Goal: Task Accomplishment & Management: Use online tool/utility

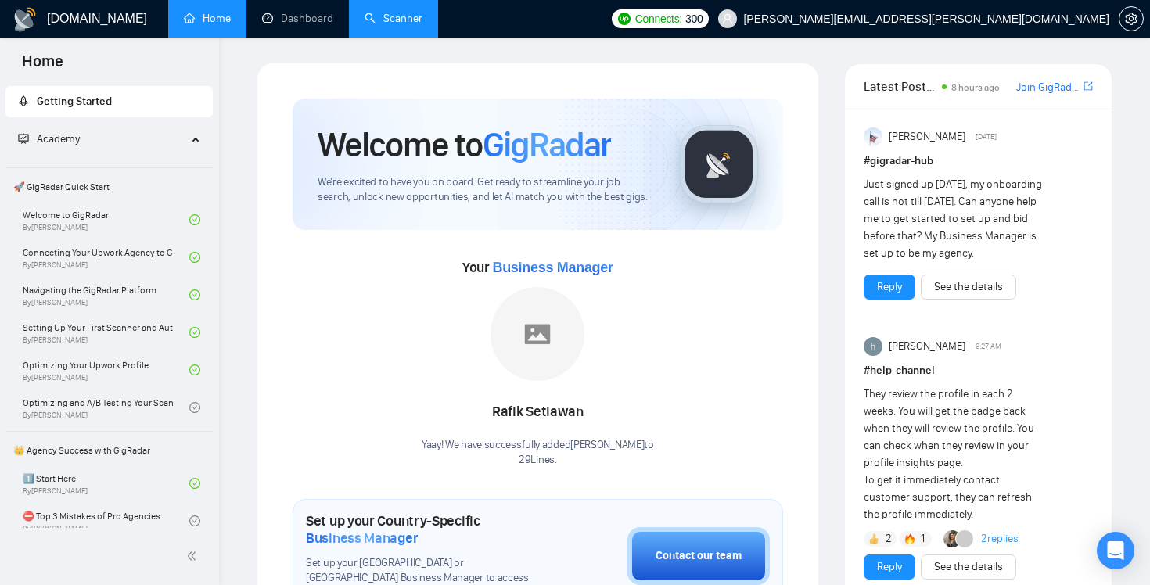
click at [393, 25] on link "Scanner" at bounding box center [393, 18] width 58 height 13
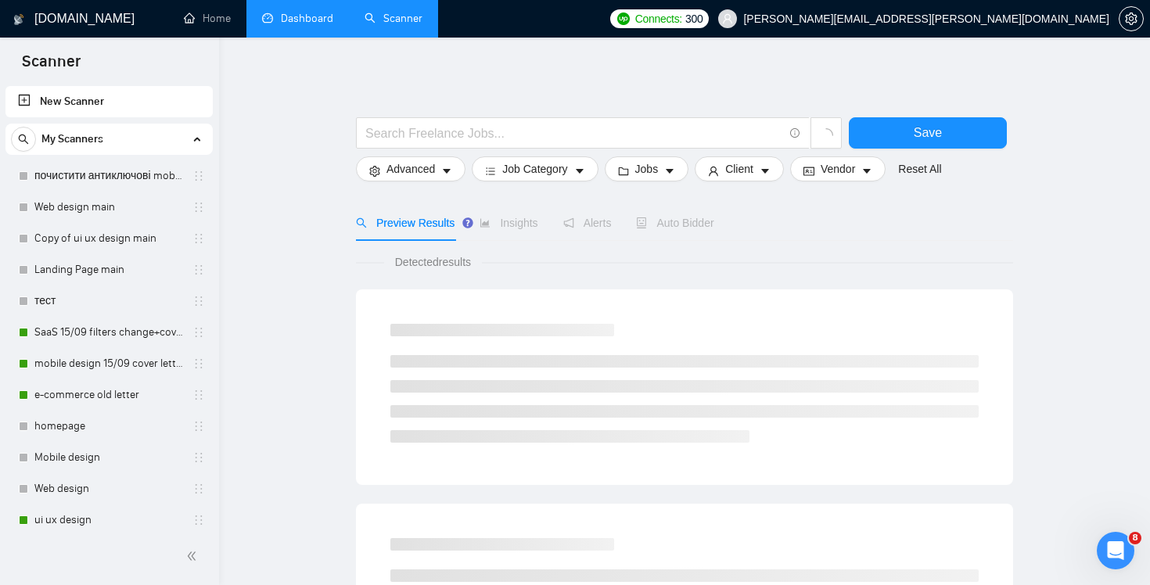
click at [321, 21] on link "Dashboard" at bounding box center [297, 18] width 71 height 13
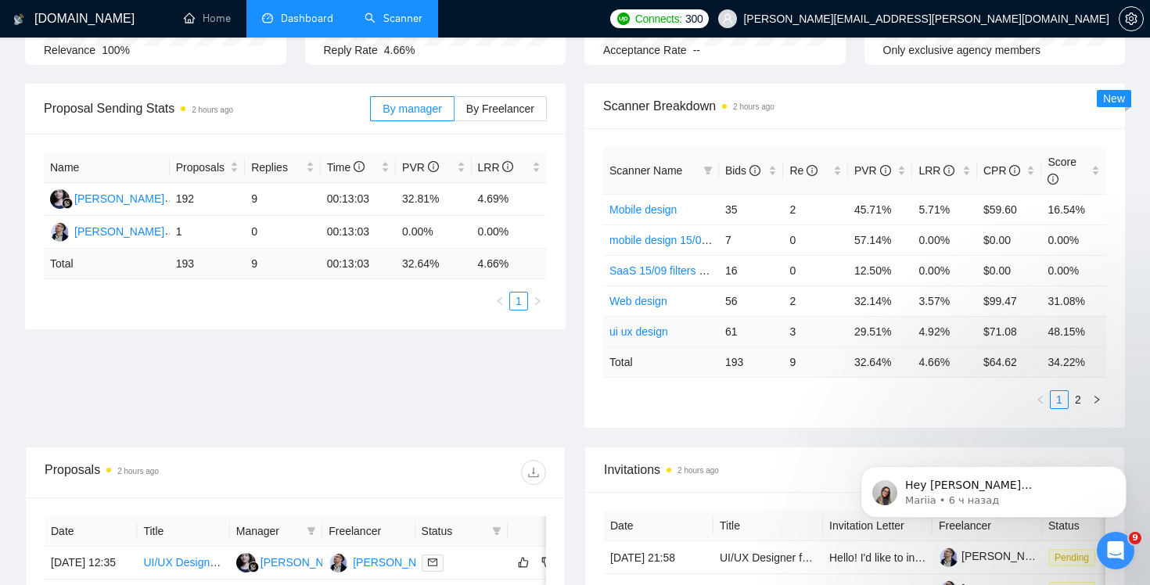
scroll to position [206, 0]
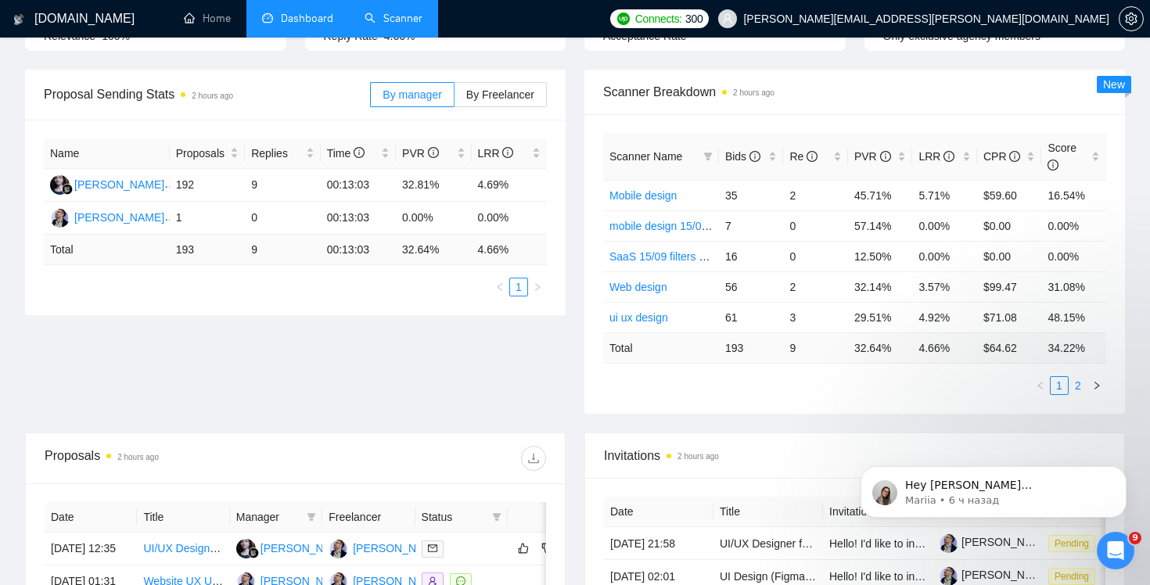
click at [1082, 383] on link "2" at bounding box center [1077, 385] width 17 height 17
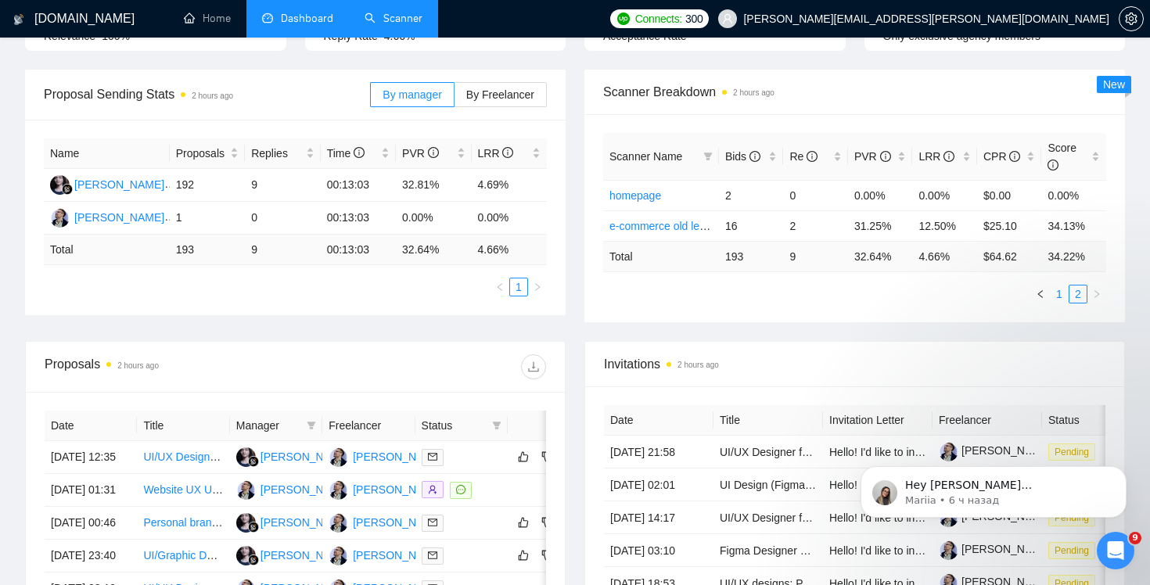
click at [1060, 293] on link "1" at bounding box center [1058, 293] width 17 height 17
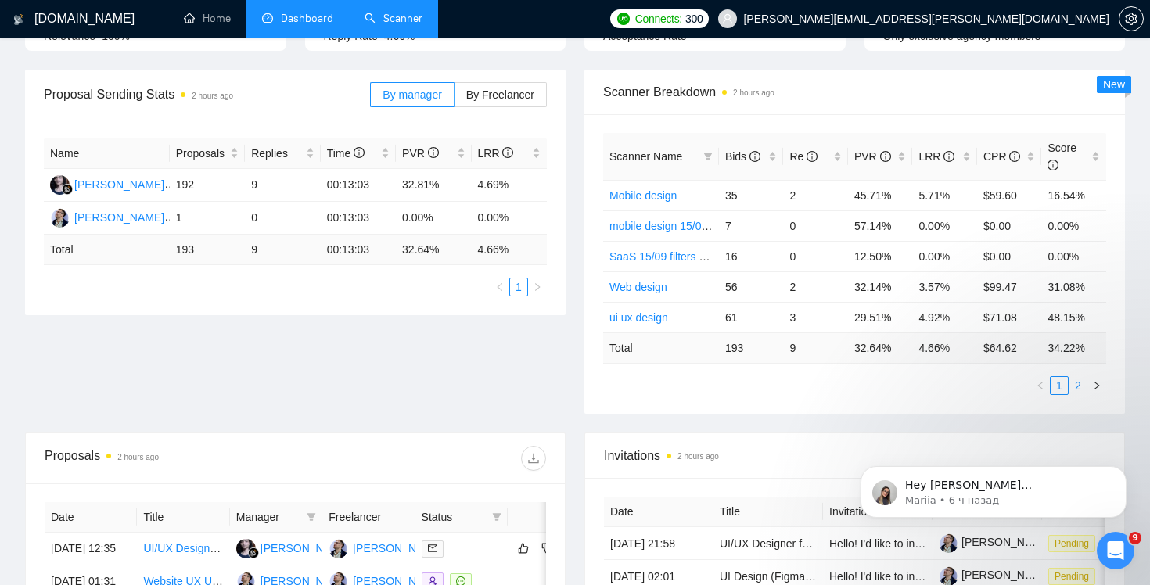
click at [1082, 387] on link "2" at bounding box center [1077, 385] width 17 height 17
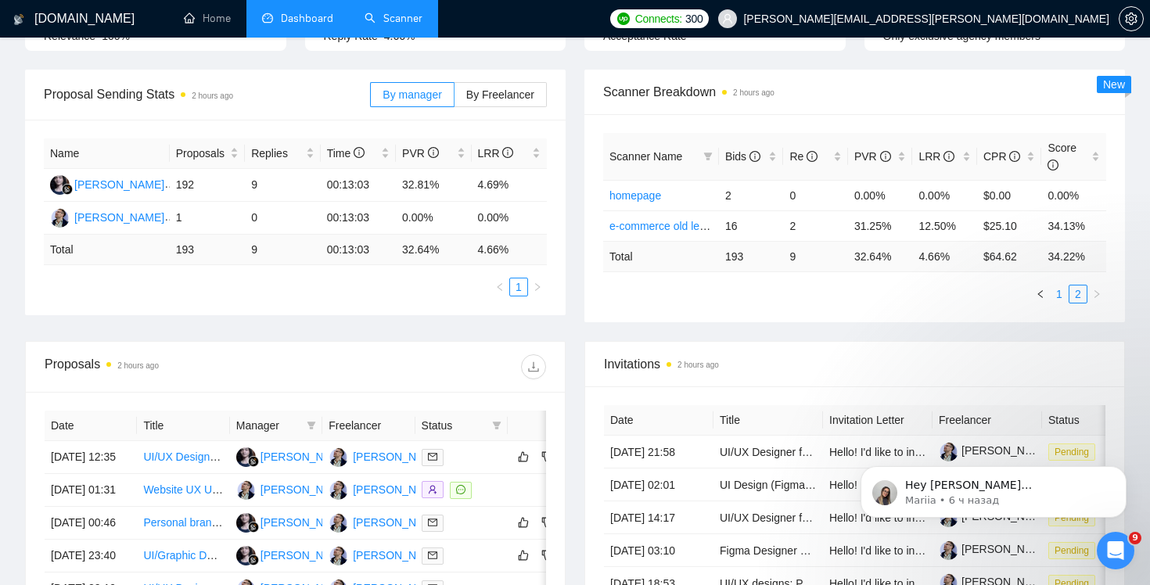
click at [1056, 293] on link "1" at bounding box center [1058, 293] width 17 height 17
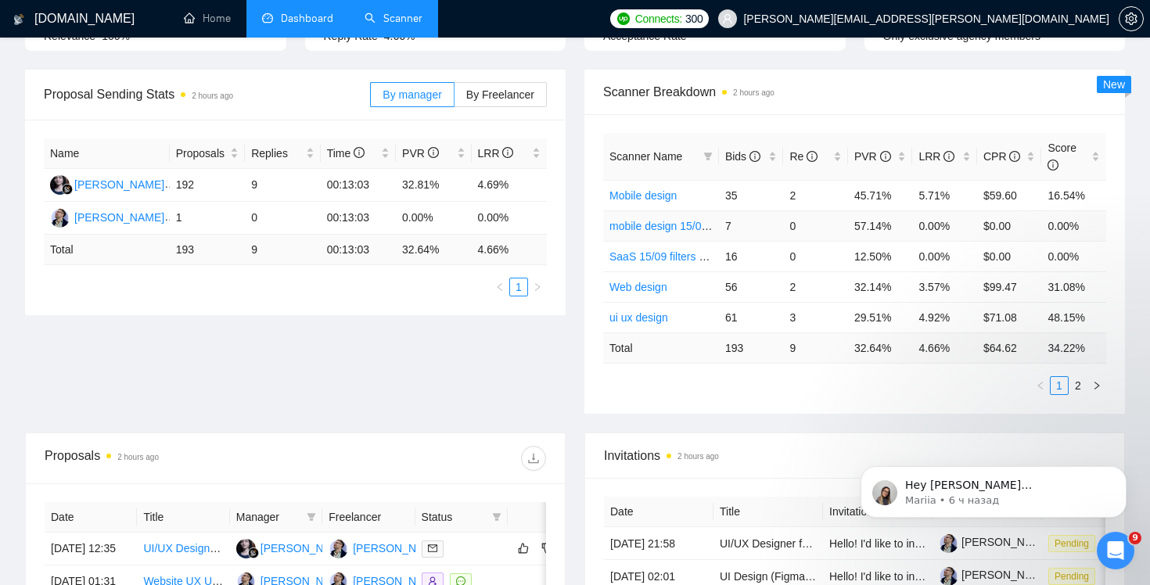
click at [707, 227] on link "mobile design 15/09 cover letter another first part" at bounding box center [728, 226] width 238 height 13
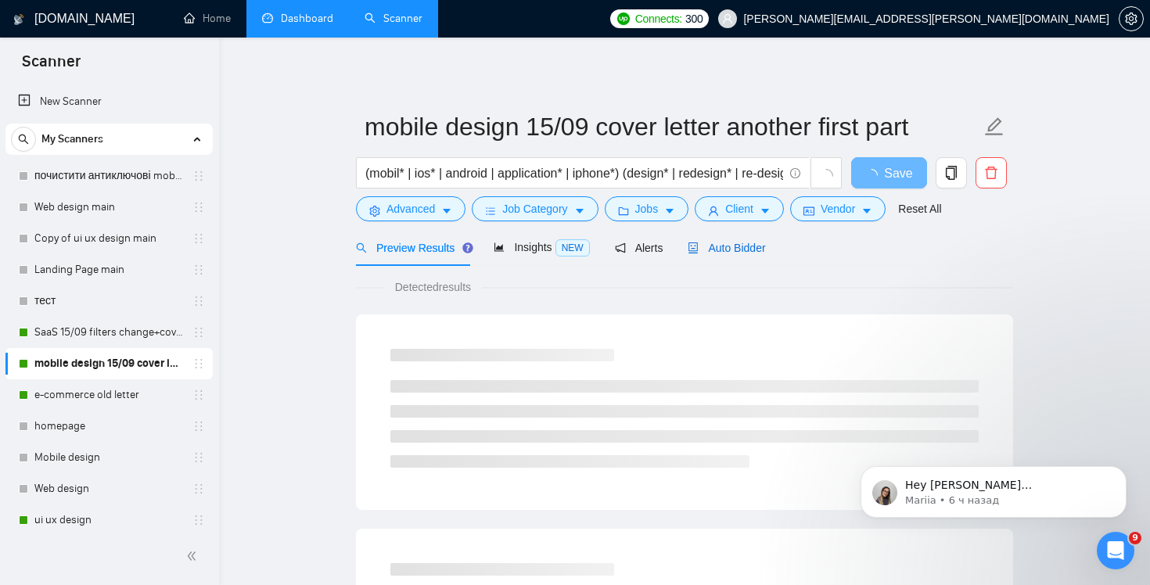
click at [751, 246] on span "Auto Bidder" at bounding box center [725, 248] width 77 height 13
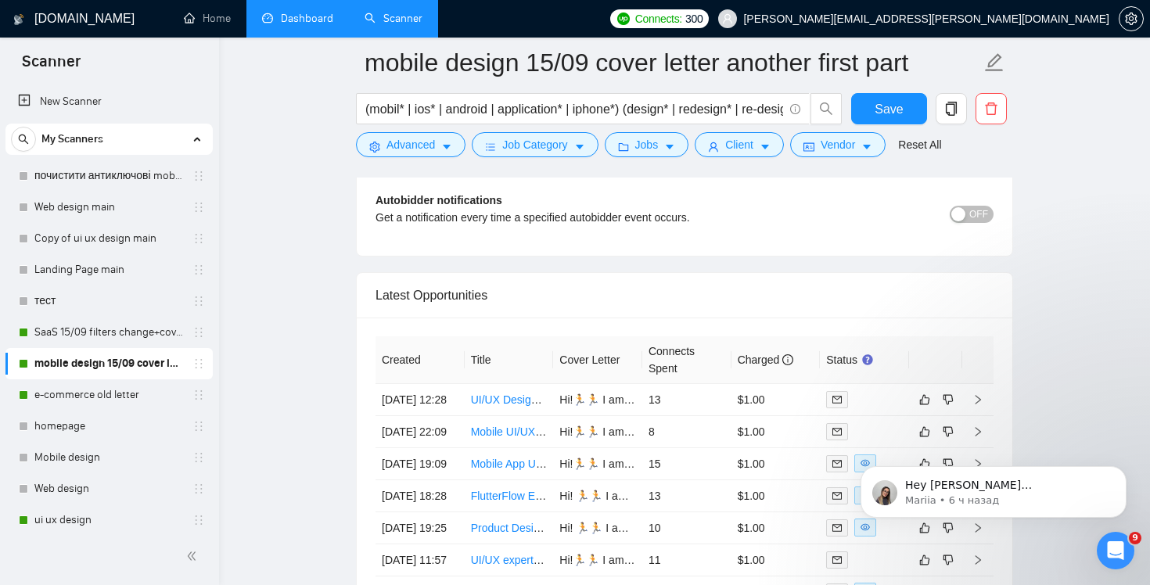
scroll to position [3774, 0]
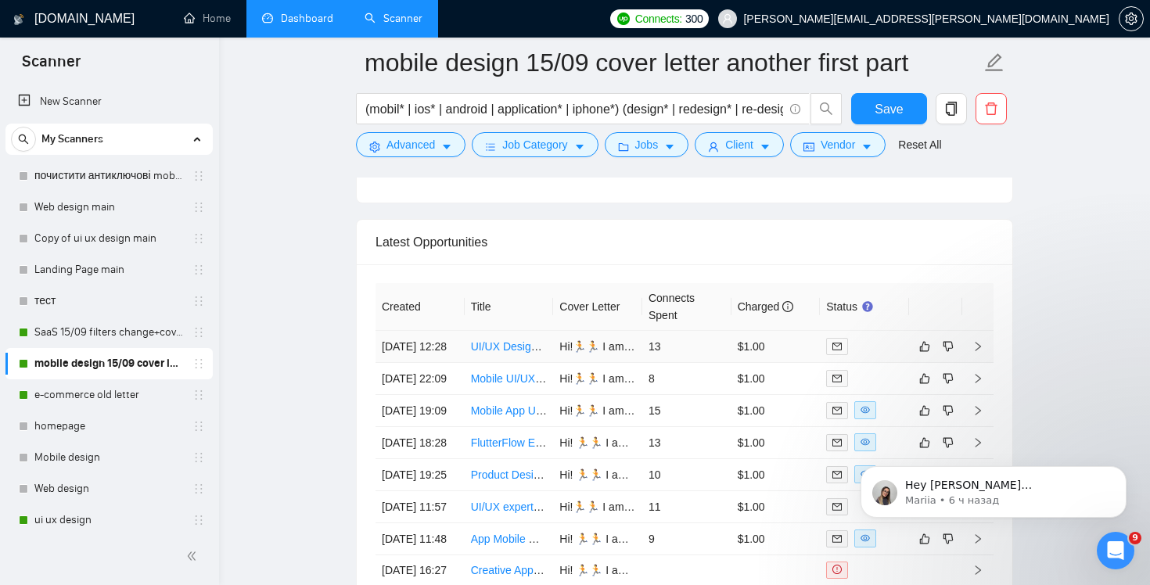
click at [787, 363] on td "$1.00" at bounding box center [775, 347] width 89 height 32
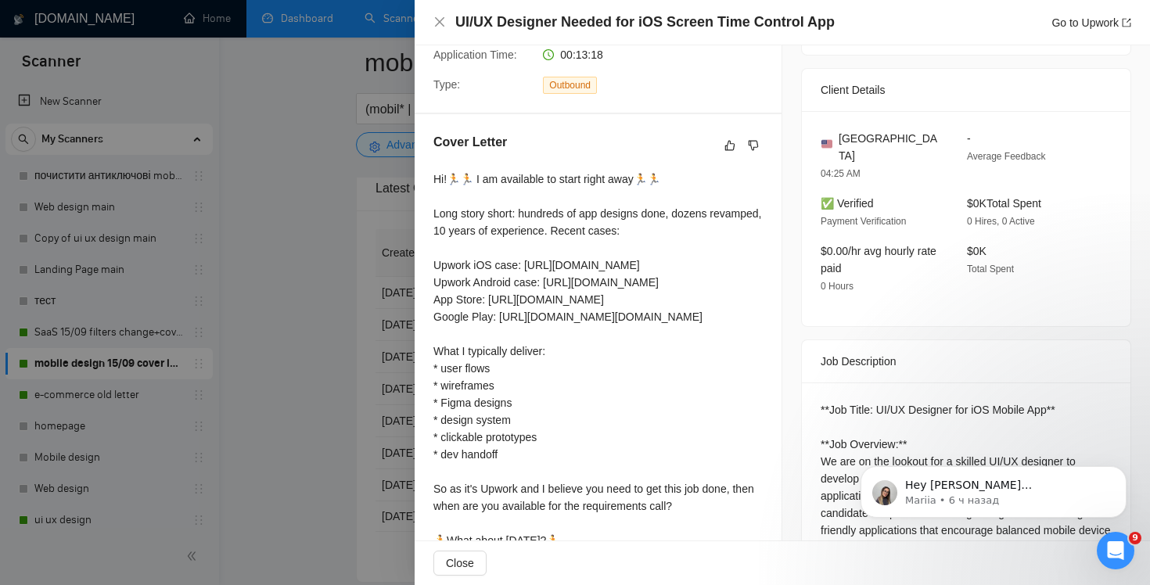
scroll to position [336, 0]
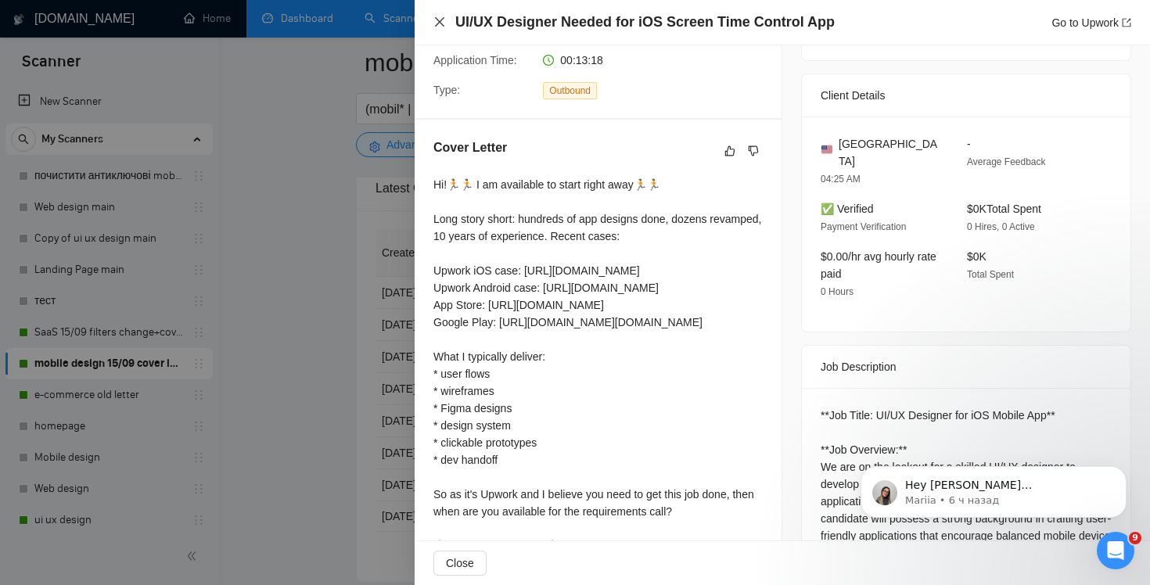
click at [438, 22] on icon "close" at bounding box center [439, 21] width 9 height 9
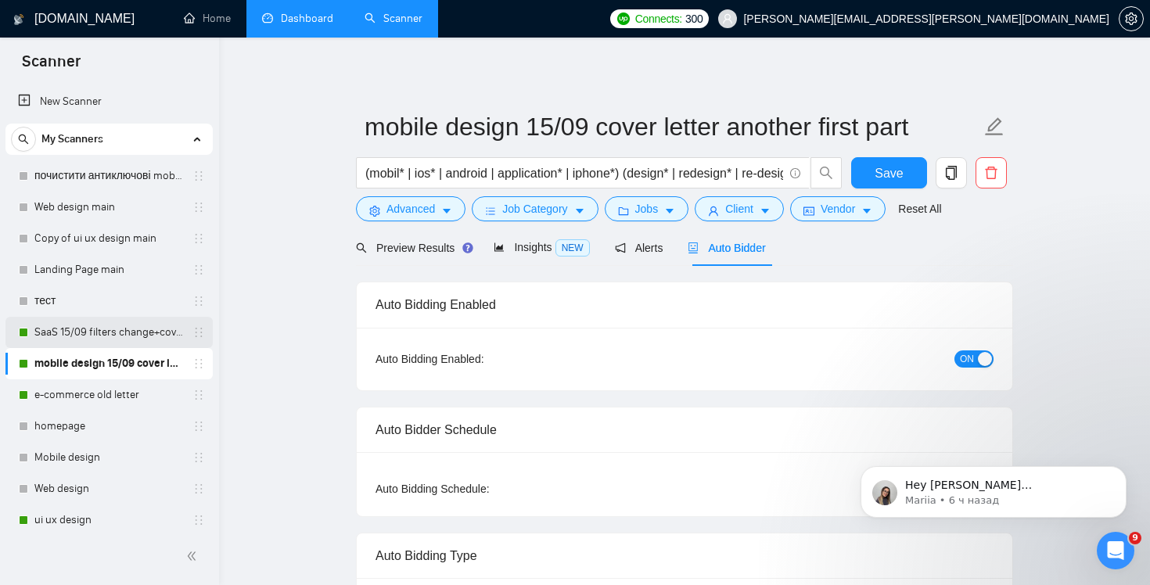
click at [80, 325] on link "SaaS 15/09 filters change+cover letter change" at bounding box center [108, 332] width 149 height 31
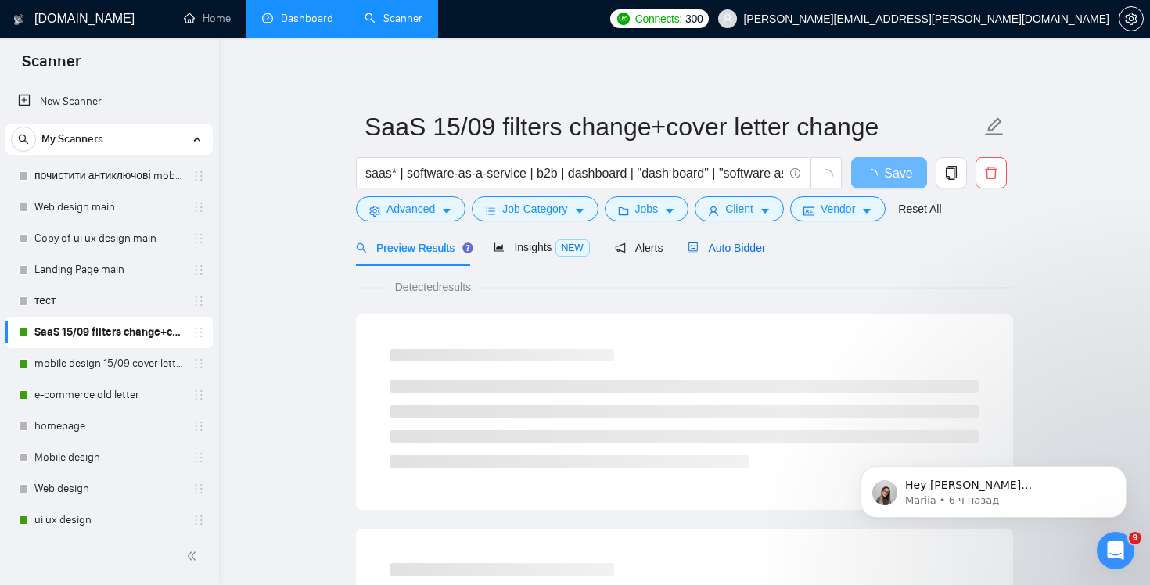
click at [757, 255] on div "Auto Bidder" at bounding box center [725, 247] width 77 height 17
